Goal: Information Seeking & Learning: Understand process/instructions

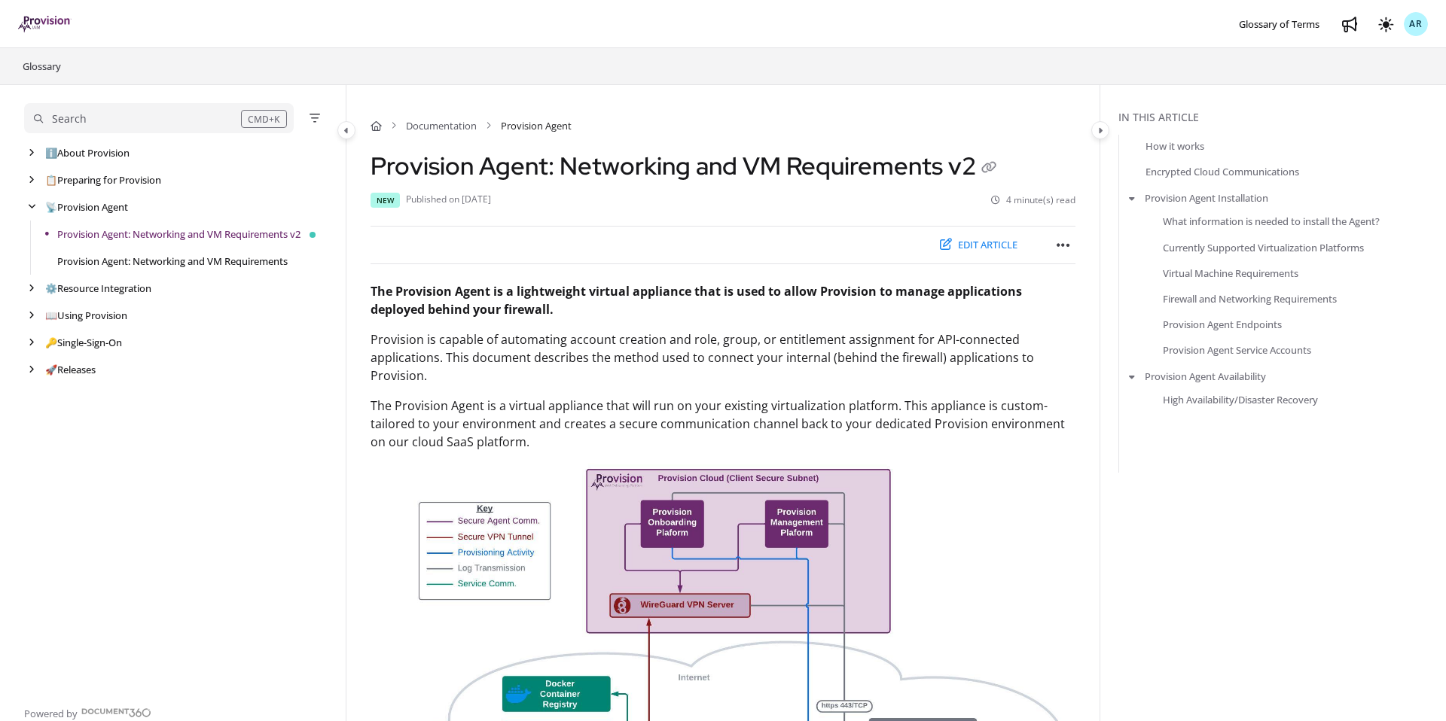
click at [242, 260] on link "Provision Agent: Networking and VM Requirements" at bounding box center [172, 261] width 230 height 15
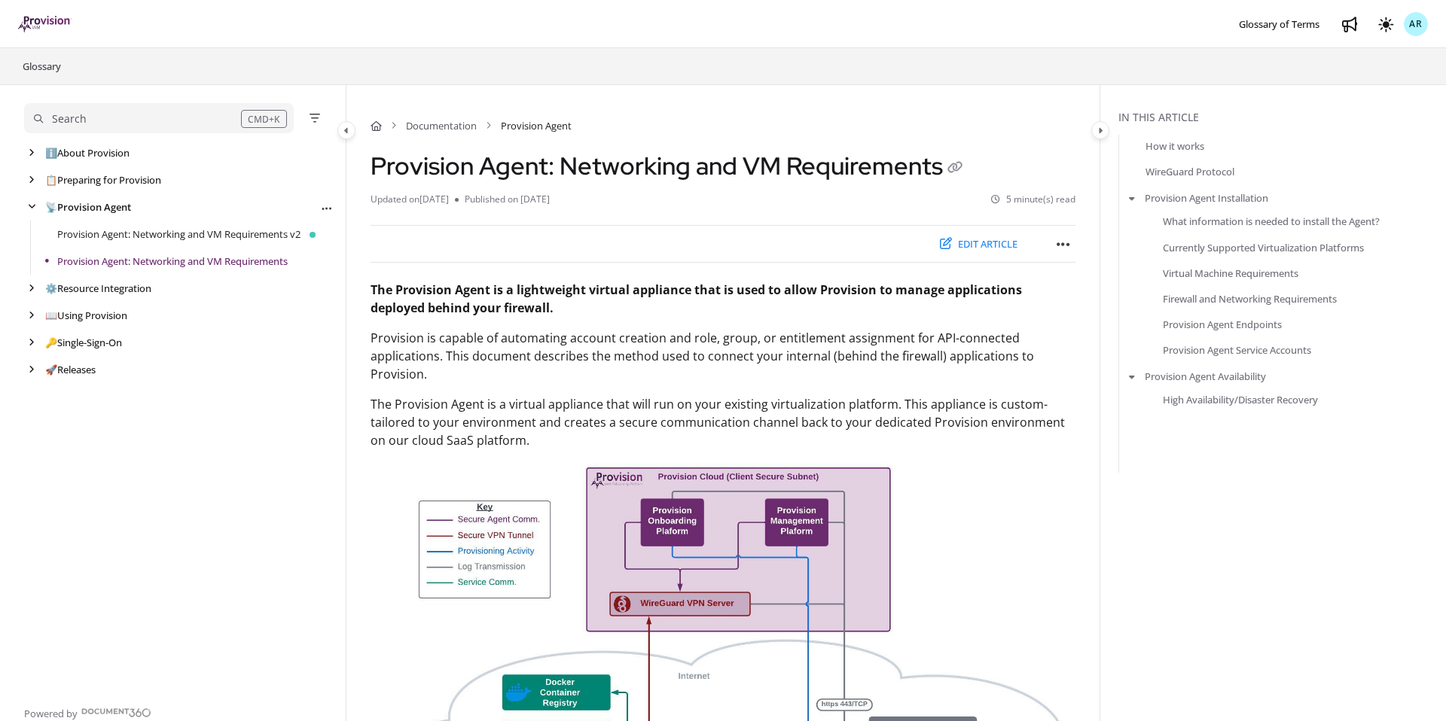
click at [87, 205] on link "📡 Provision Agent" at bounding box center [88, 207] width 86 height 15
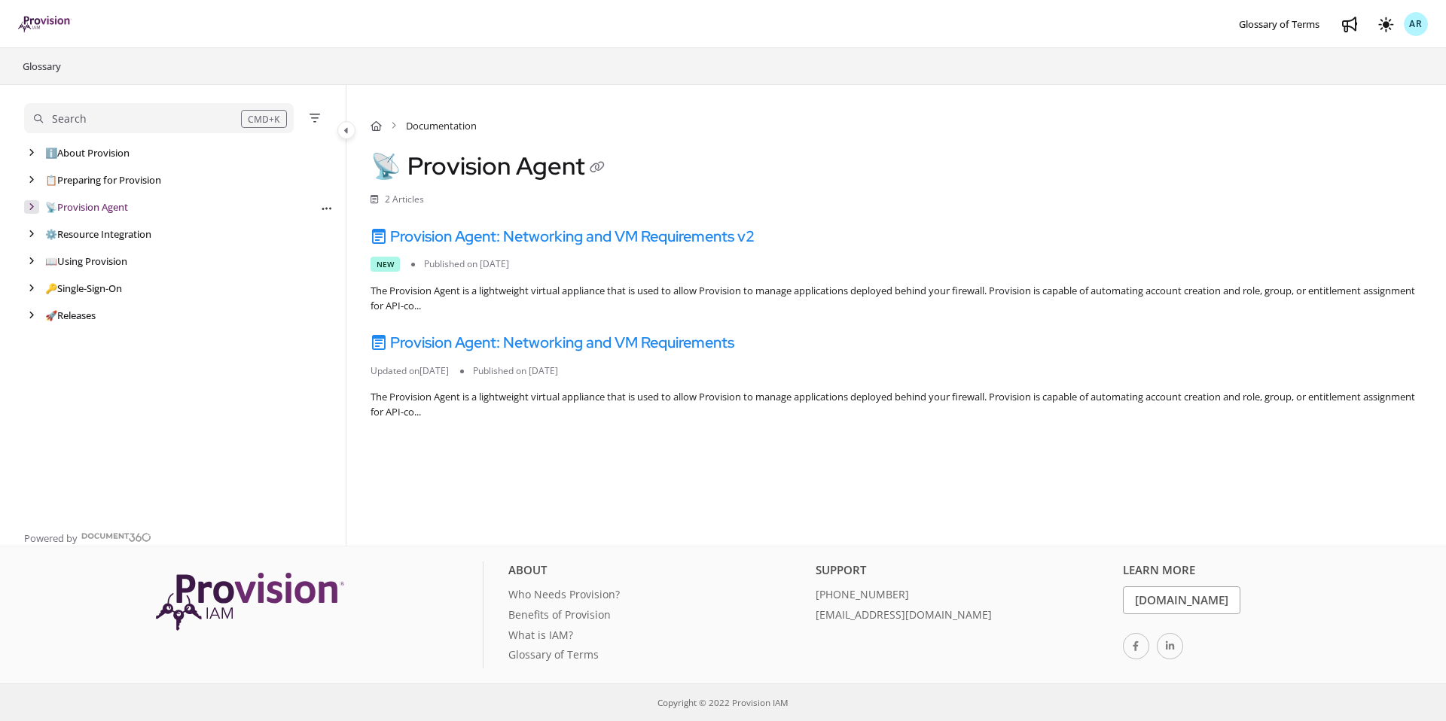
click at [37, 206] on div "arrow" at bounding box center [31, 207] width 15 height 14
click at [47, 18] on img "Project logo" at bounding box center [44, 24] width 53 height 17
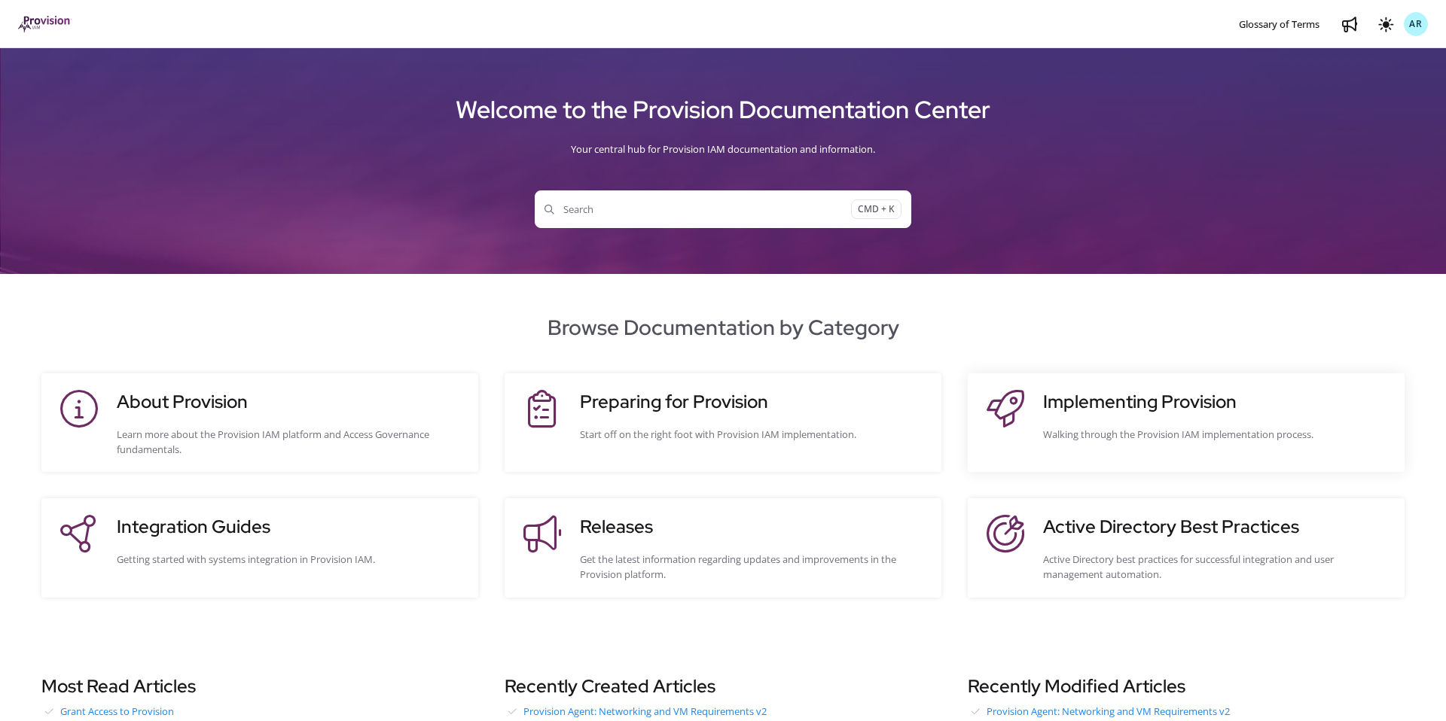
click at [1088, 404] on h3 "Implementing Provision" at bounding box center [1216, 402] width 346 height 27
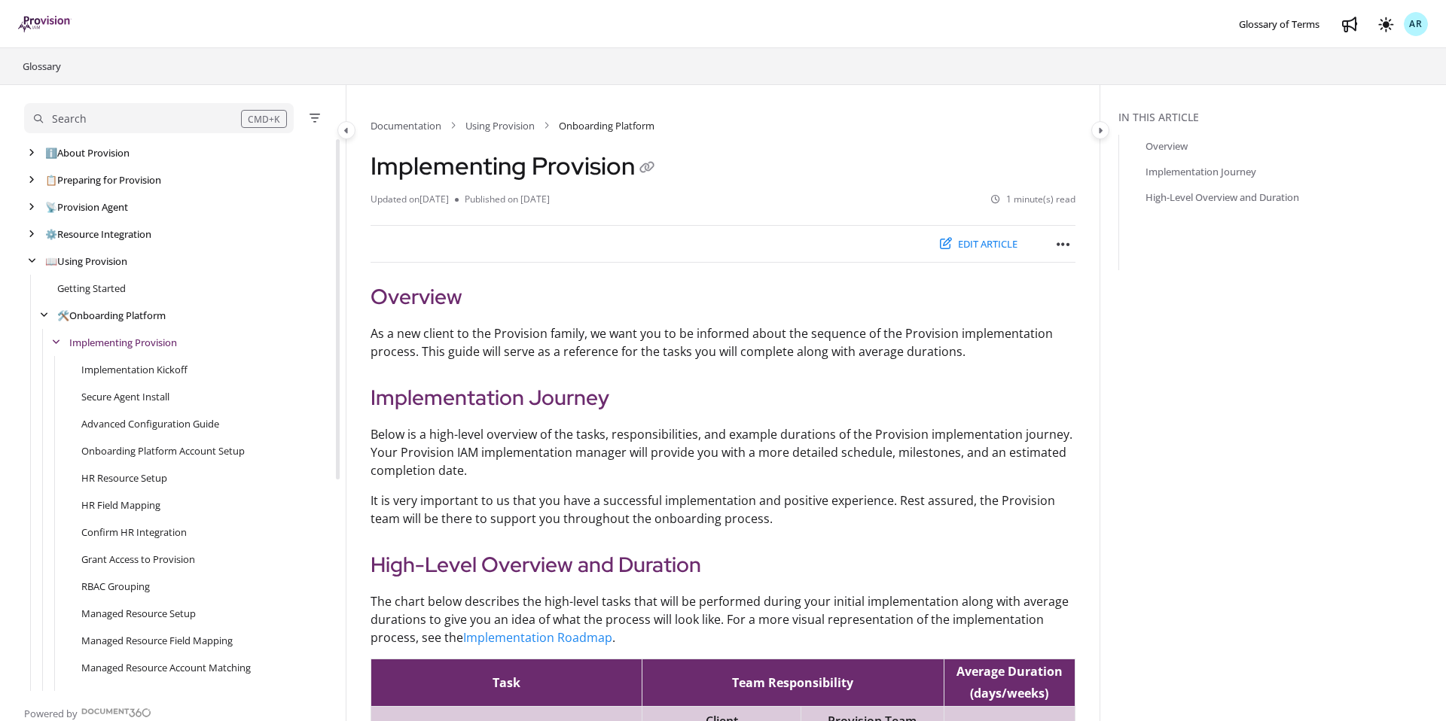
scroll to position [54, 0]
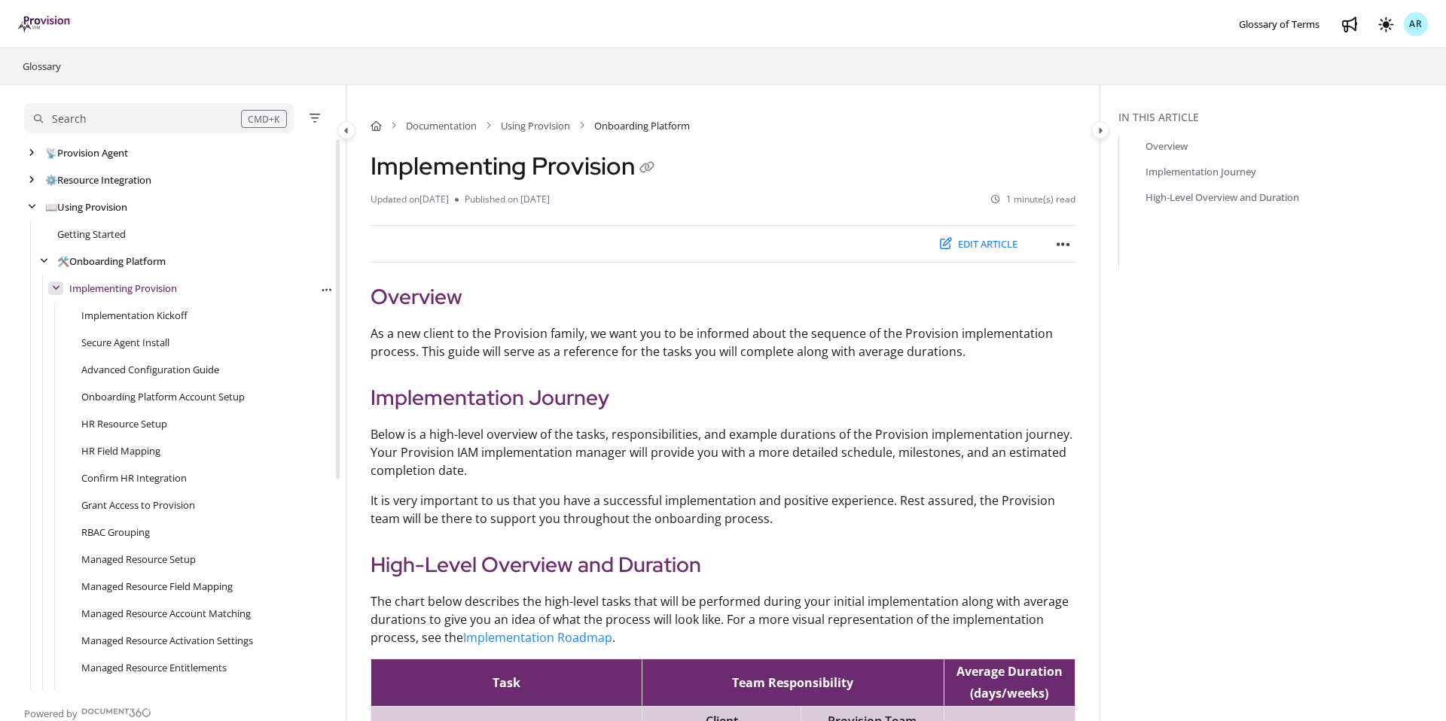
click at [60, 286] on div "arrow" at bounding box center [55, 289] width 15 height 14
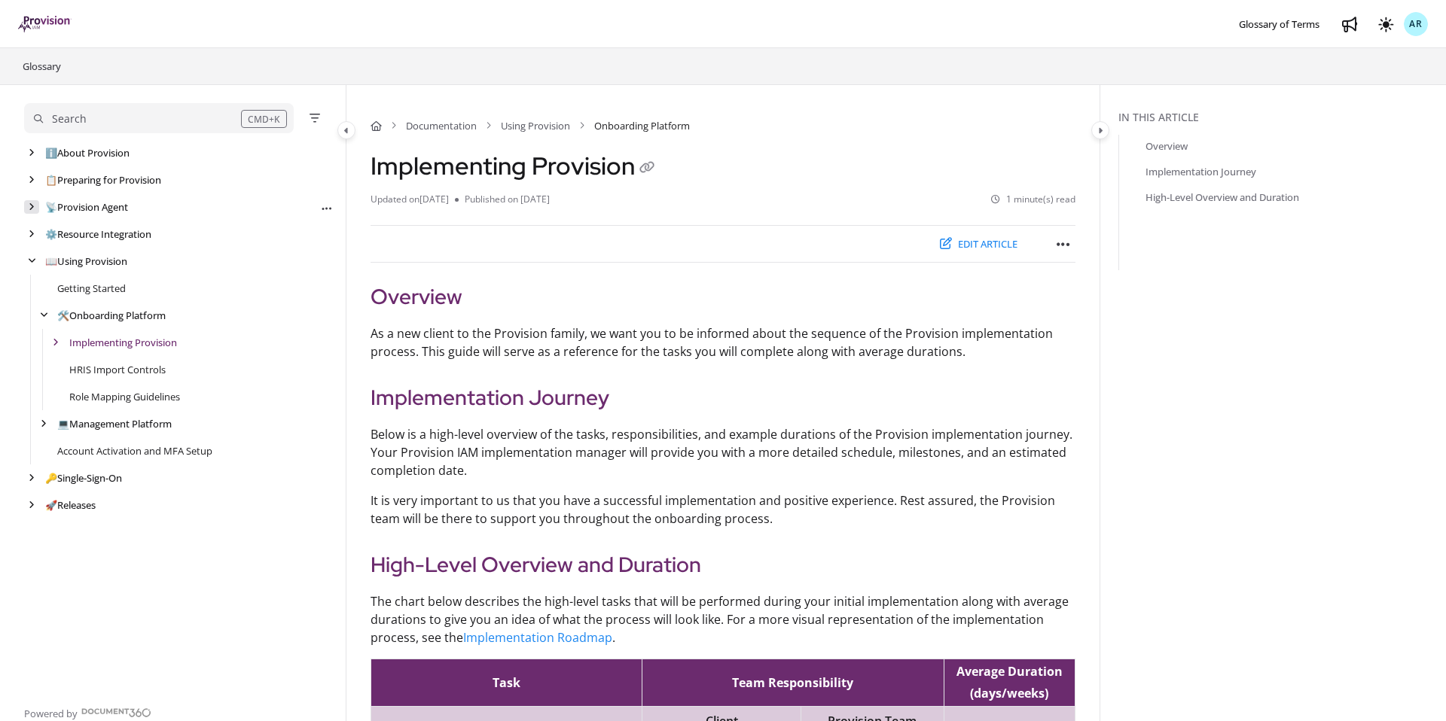
click at [35, 206] on div "arrow" at bounding box center [31, 207] width 15 height 14
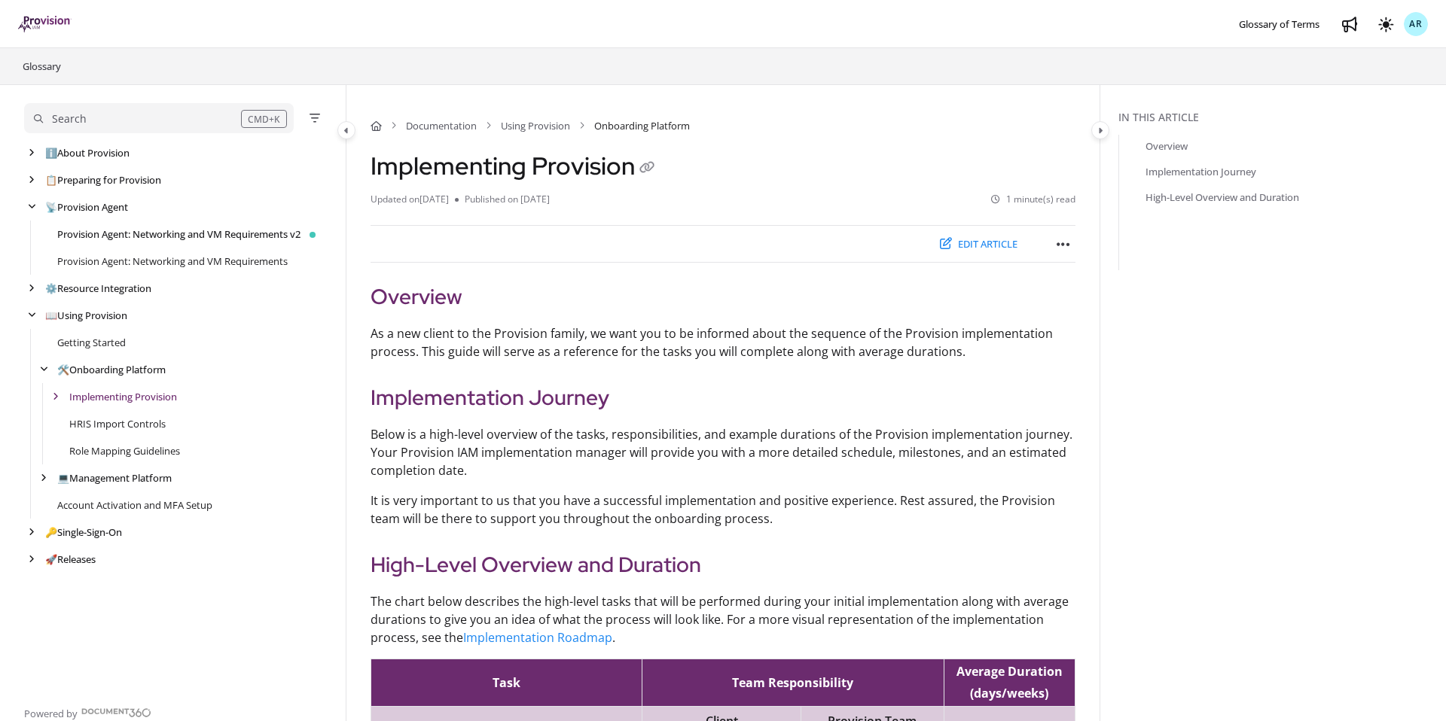
click at [253, 230] on link "Provision Agent: Networking and VM Requirements v2" at bounding box center [178, 234] width 243 height 15
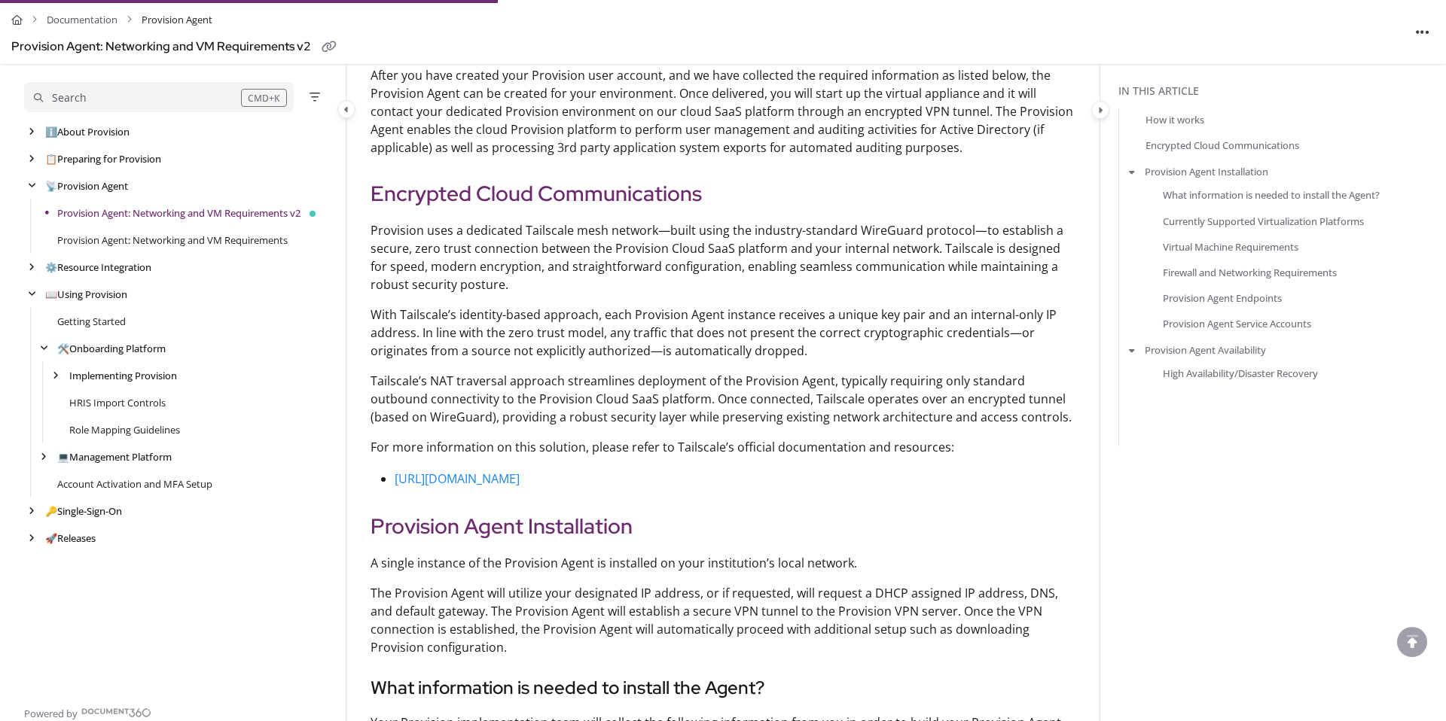
scroll to position [1108, 0]
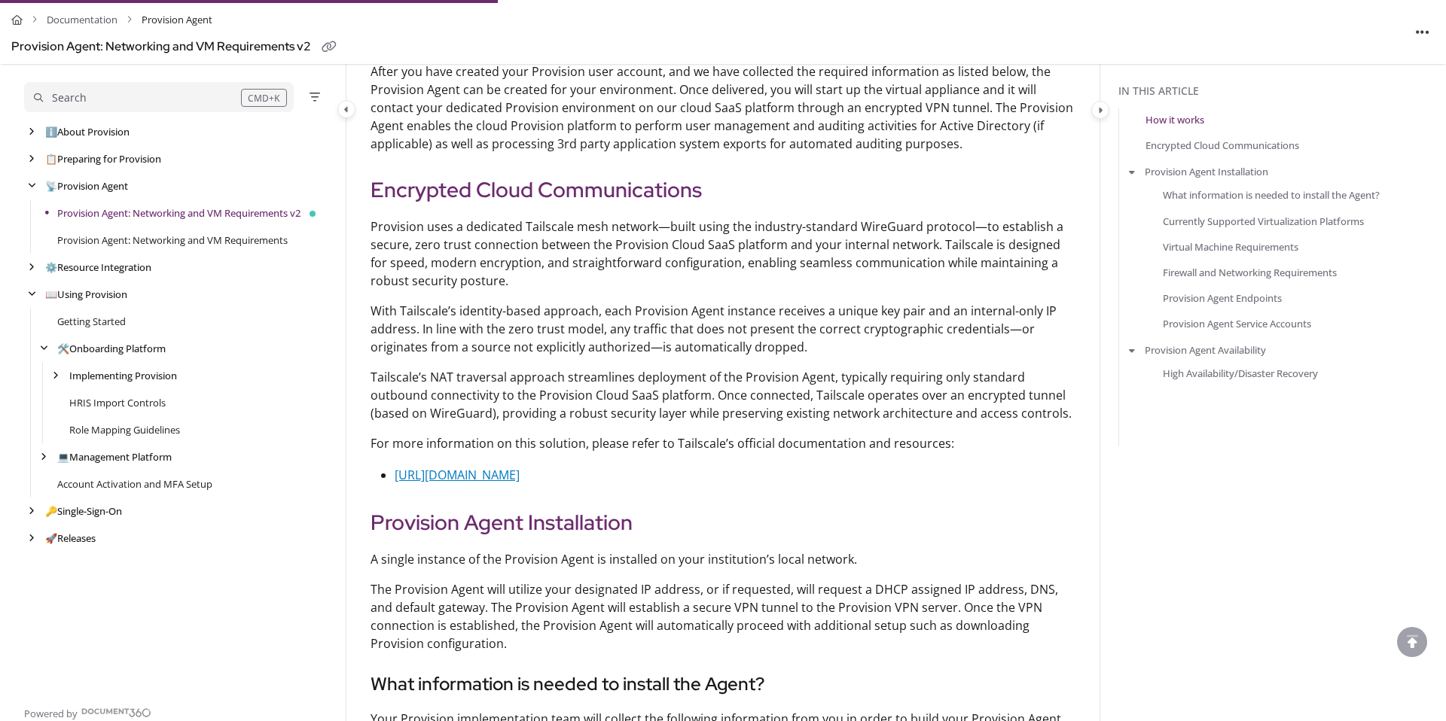
click at [520, 477] on link "[URL][DOMAIN_NAME]" at bounding box center [457, 475] width 125 height 17
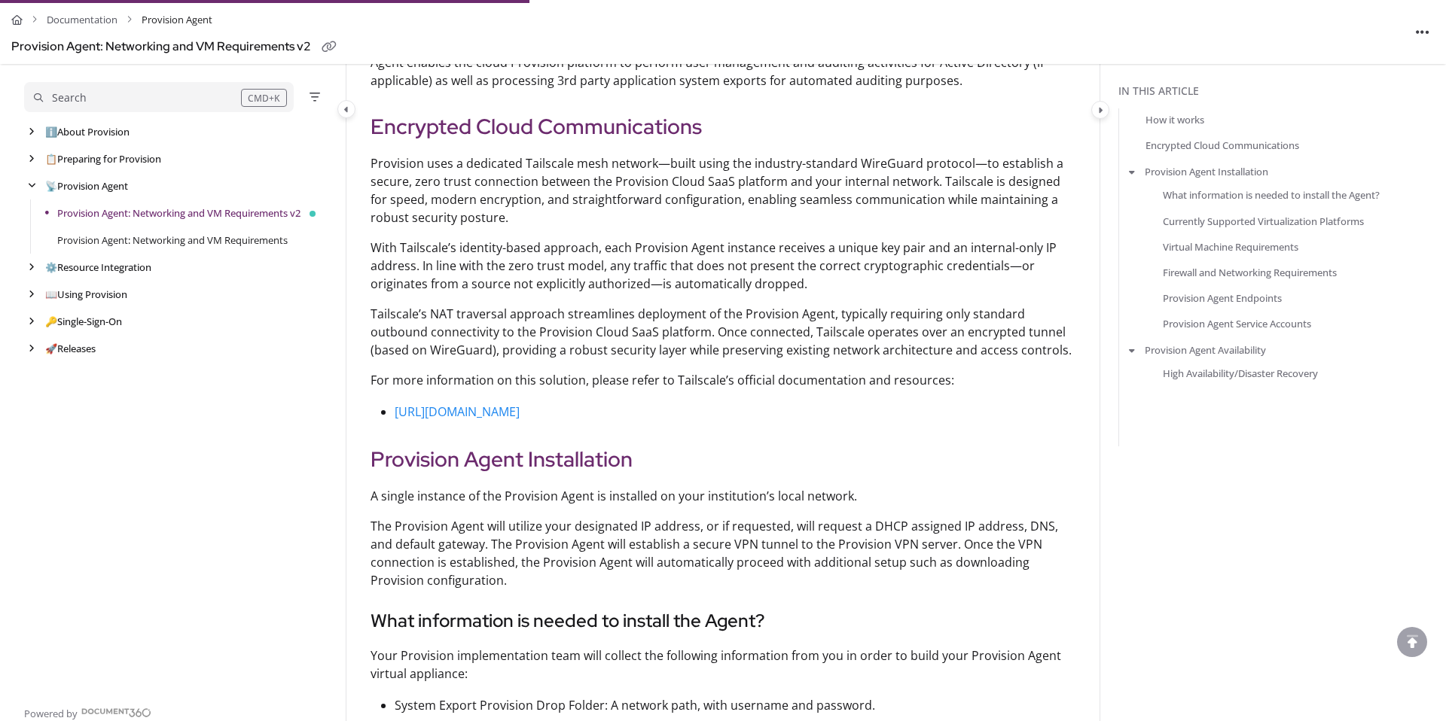
scroll to position [1216, 0]
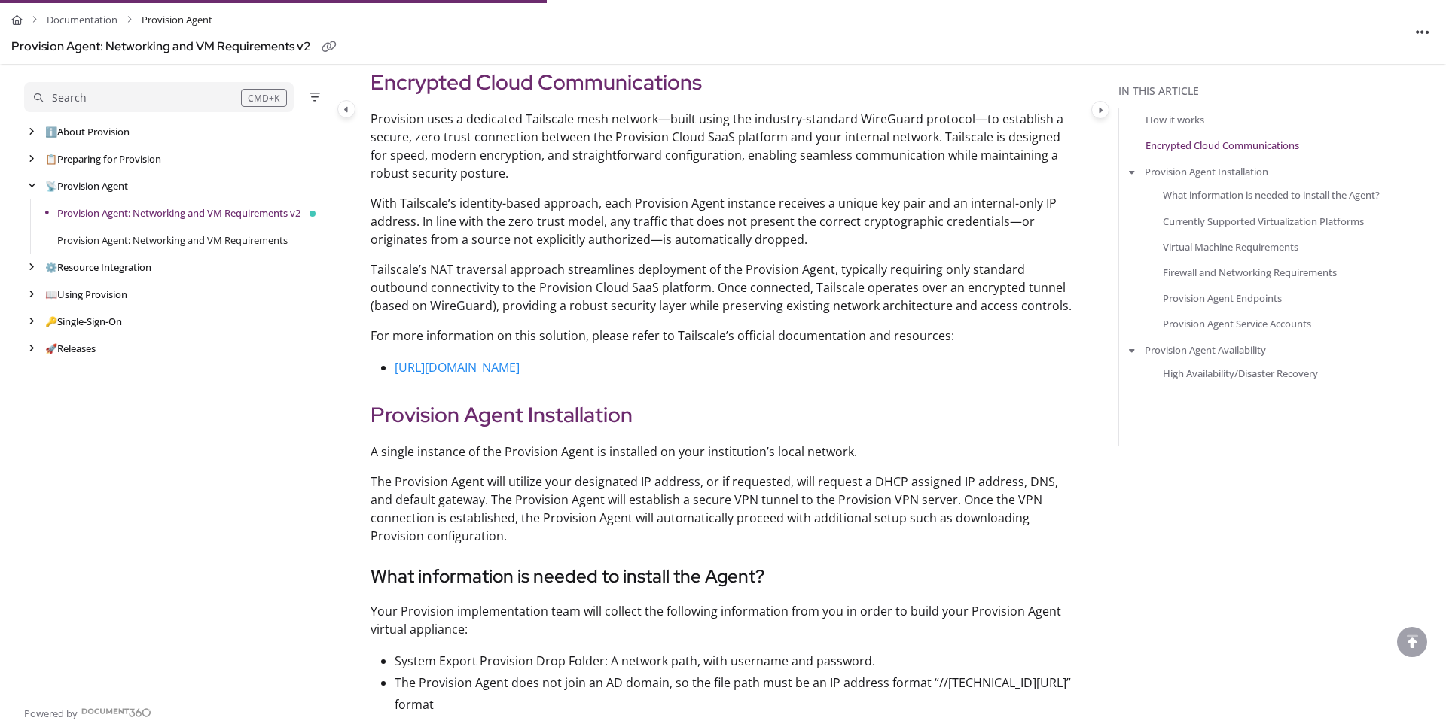
click at [569, 363] on p "[URL][DOMAIN_NAME]" at bounding box center [735, 368] width 681 height 22
